Goal: Task Accomplishment & Management: Manage account settings

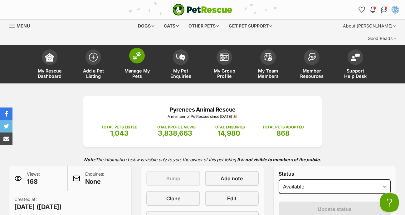
click at [138, 51] on img at bounding box center [137, 55] width 9 height 8
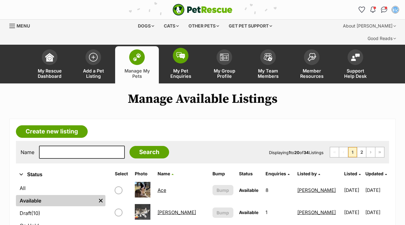
click at [182, 52] on img at bounding box center [180, 55] width 9 height 7
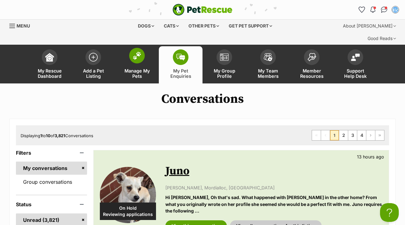
click at [138, 51] on img at bounding box center [137, 55] width 9 height 8
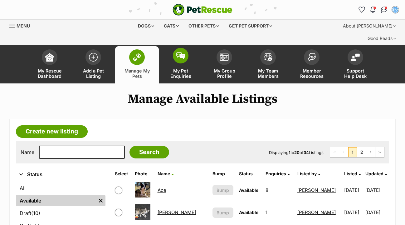
click at [182, 52] on img at bounding box center [180, 55] width 9 height 7
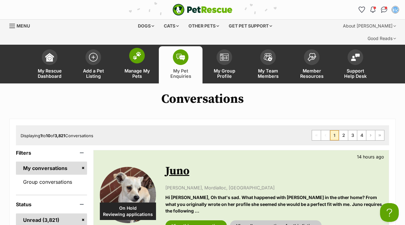
click at [138, 51] on img at bounding box center [137, 55] width 9 height 8
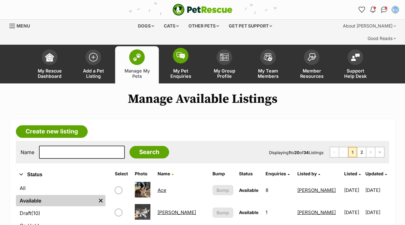
click at [184, 52] on img at bounding box center [180, 55] width 9 height 7
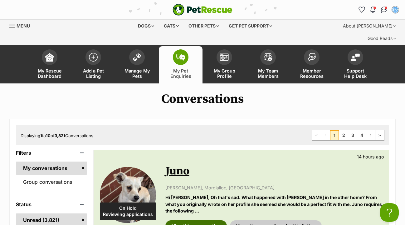
click at [201, 220] on link "View this conversation" at bounding box center [195, 225] width 61 height 11
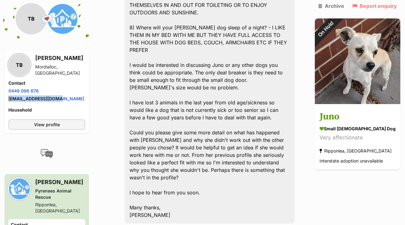
scroll to position [1405, 0]
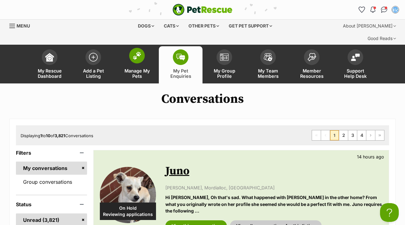
click at [139, 51] on img at bounding box center [137, 55] width 9 height 8
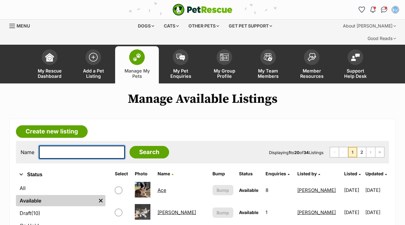
click at [54, 145] on input "text" at bounding box center [82, 151] width 86 height 13
type input "batty"
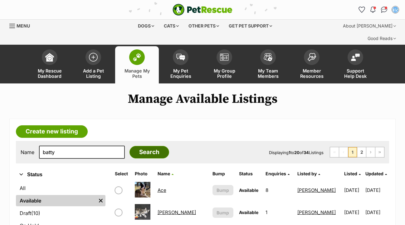
click at [145, 146] on input "Search" at bounding box center [149, 152] width 40 height 12
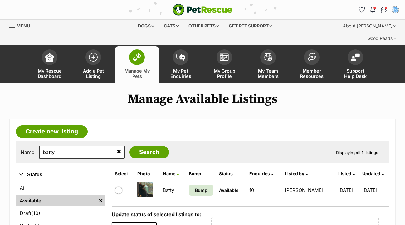
click at [168, 187] on link "Batty" at bounding box center [168, 190] width 11 height 6
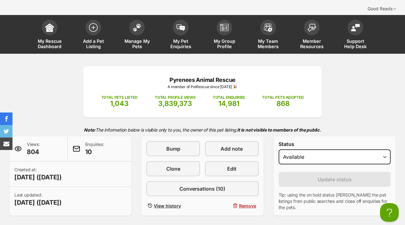
scroll to position [30, 0]
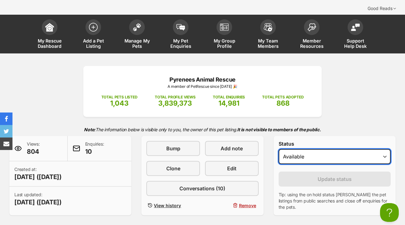
select select "on_hold"
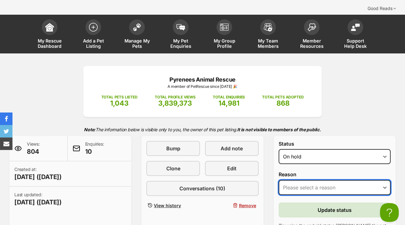
select select "adoption_pending"
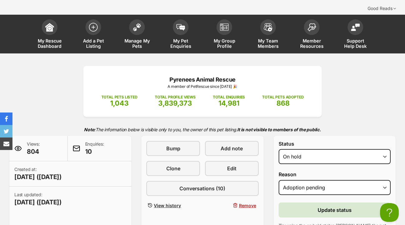
click at [305, 202] on button "Update status" at bounding box center [335, 209] width 112 height 15
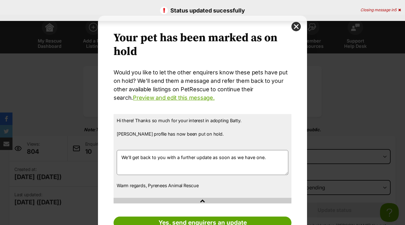
scroll to position [0, 0]
click at [296, 26] on button "close" at bounding box center [295, 26] width 9 height 9
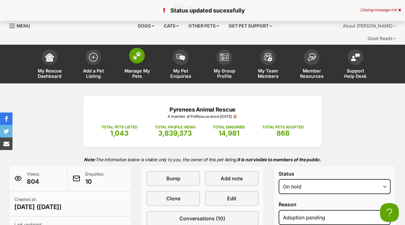
scroll to position [30, 0]
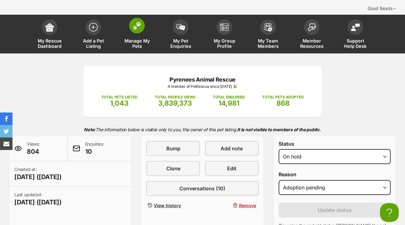
click at [133, 22] on img at bounding box center [137, 26] width 9 height 8
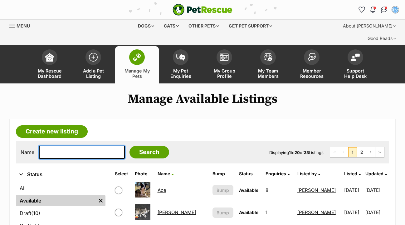
click at [52, 145] on input "text" at bounding box center [82, 151] width 86 height 13
type input "dolly"
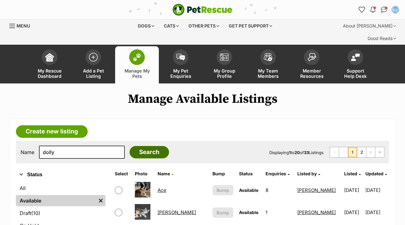
click at [154, 146] on input "Search" at bounding box center [149, 152] width 40 height 12
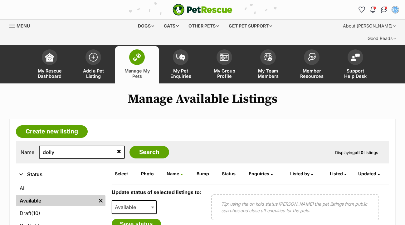
click at [140, 53] on img at bounding box center [137, 57] width 9 height 8
drag, startPoint x: 62, startPoint y: 136, endPoint x: 50, endPoint y: 137, distance: 12.2
click at [45, 145] on input "dolly" at bounding box center [82, 151] width 86 height 13
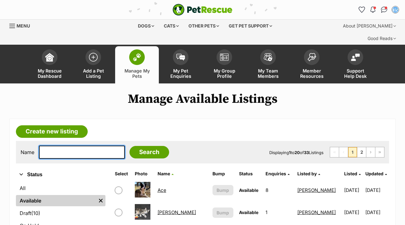
click at [51, 145] on input "text" at bounding box center [82, 151] width 86 height 13
type input "mr pantaloons"
click at [145, 146] on input "Search" at bounding box center [149, 152] width 40 height 12
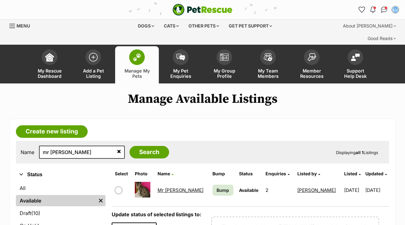
click at [180, 187] on link "Mr [PERSON_NAME]" at bounding box center [181, 190] width 46 height 6
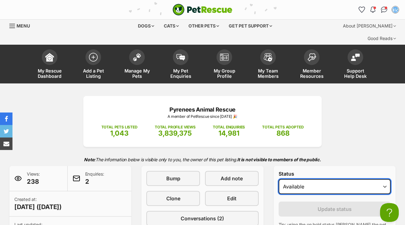
select select "on_hold"
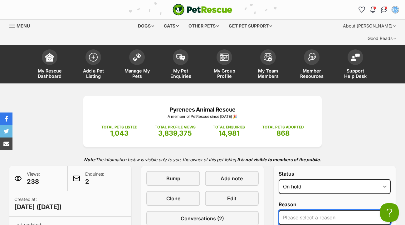
select select "adoption_pending"
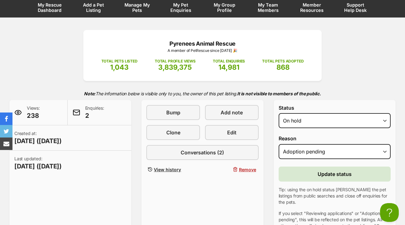
click at [318, 170] on span "Update status" at bounding box center [335, 173] width 34 height 7
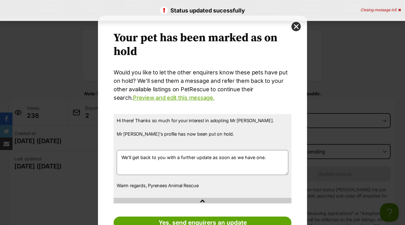
scroll to position [0, 0]
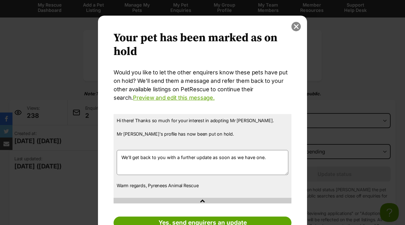
click at [296, 30] on button "close" at bounding box center [295, 26] width 9 height 9
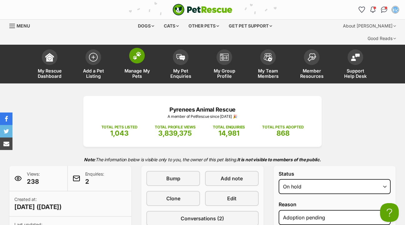
click at [137, 51] on img at bounding box center [137, 55] width 9 height 8
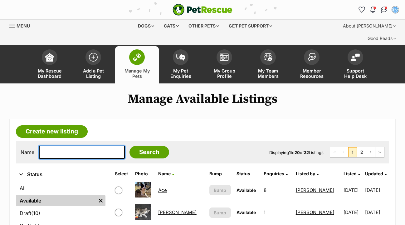
click at [64, 145] on input "text" at bounding box center [82, 151] width 86 height 13
type input "pixie"
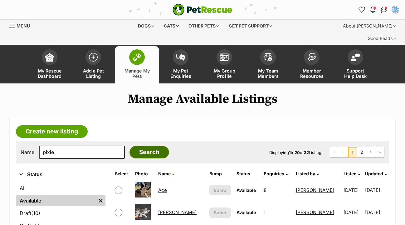
click at [158, 146] on input "Search" at bounding box center [149, 152] width 40 height 12
